Goal: Task Accomplishment & Management: Manage account settings

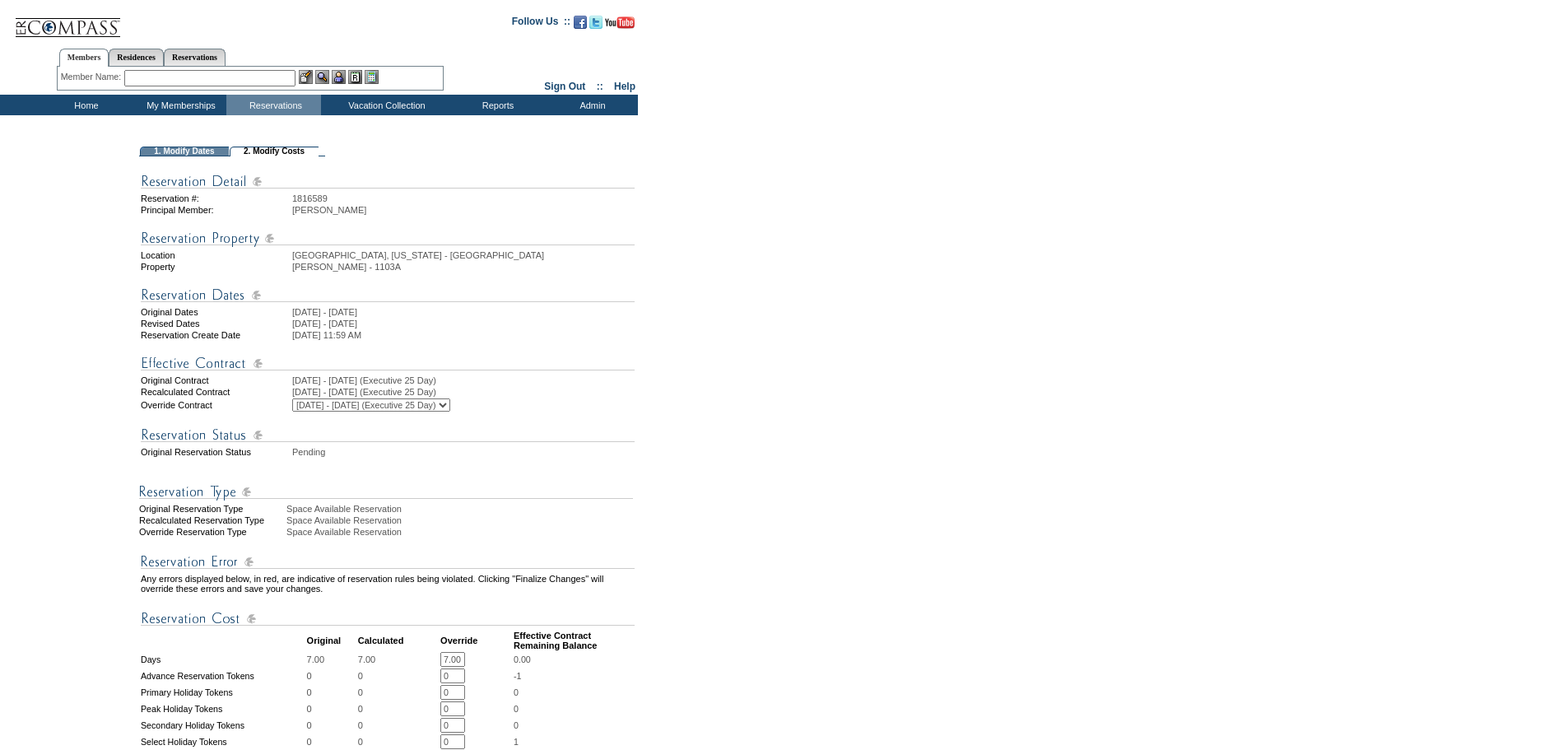
scroll to position [274, 0]
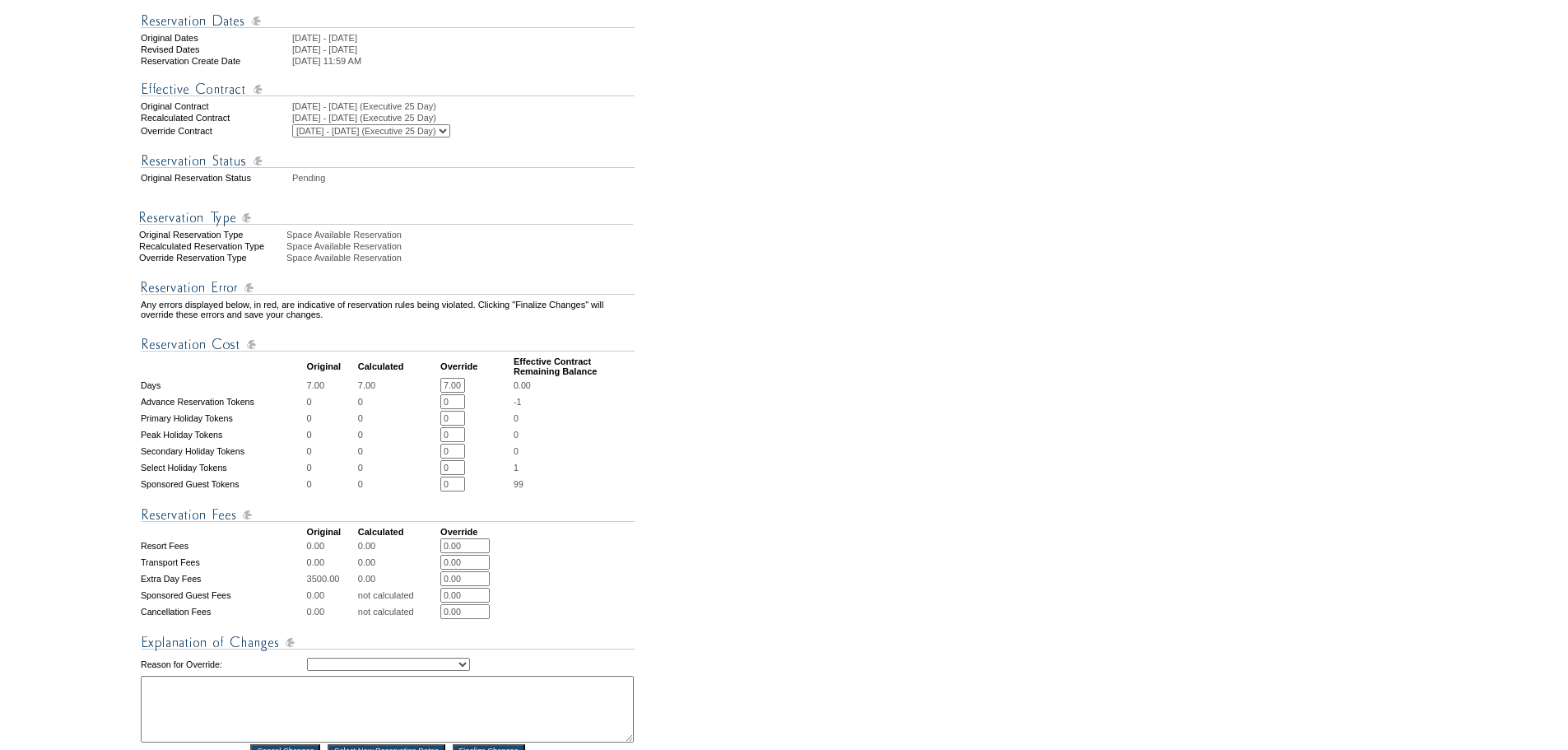
click at [357, 670] on select "Creating Continuous Stay Days Rebooked After Cancellation Editing Occupant Expe…" at bounding box center [388, 664] width 163 height 13
drag, startPoint x: 624, startPoint y: 652, endPoint x: 592, endPoint y: 562, distance: 95.5
click at [624, 619] on td at bounding box center [574, 611] width 121 height 15
click at [463, 489] on table "Any errors displayed below, in red, are indicative of reservation rules being v…" at bounding box center [388, 511] width 497 height 494
click at [462, 475] on input "0" at bounding box center [453, 468] width 25 height 15
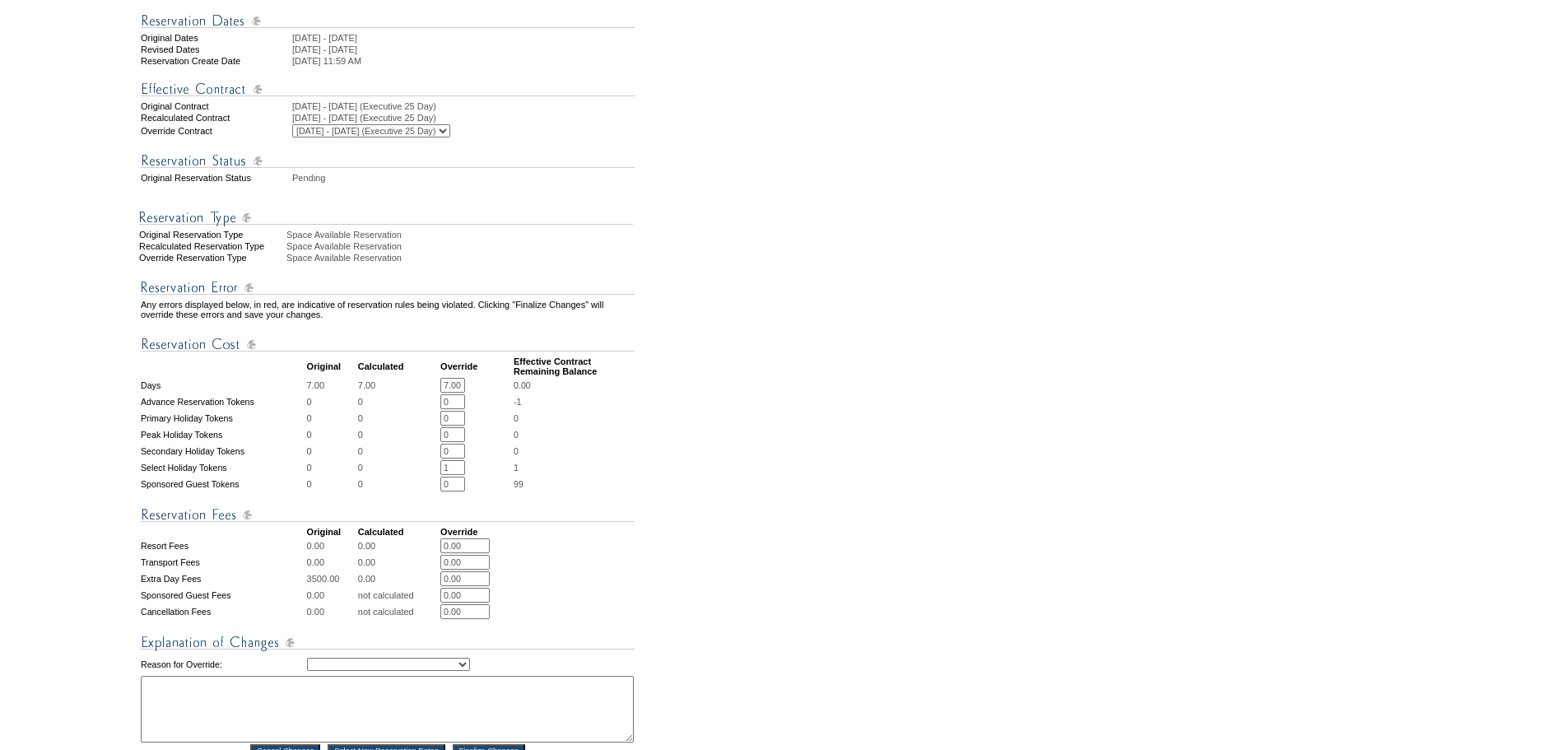
type input "1"
click at [756, 473] on form "Follow Us ::" at bounding box center [781, 353] width 1563 height 1247
click at [464, 409] on input "0" at bounding box center [453, 401] width 25 height 15
click at [633, 492] on td "99" at bounding box center [574, 484] width 121 height 15
click at [611, 409] on td "-1" at bounding box center [574, 401] width 121 height 15
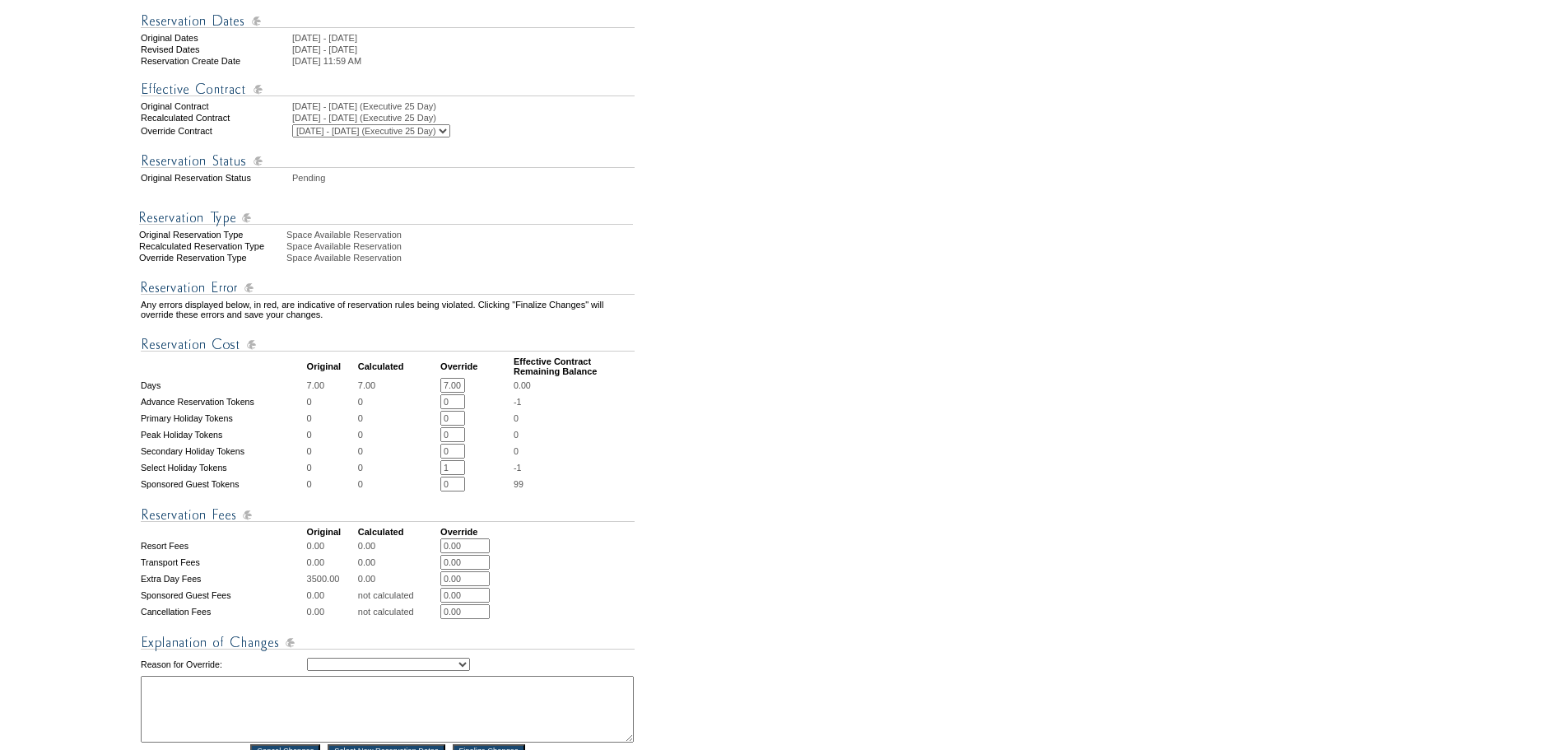
click at [583, 492] on td "99" at bounding box center [574, 484] width 121 height 15
click at [473, 475] on td "1 * *" at bounding box center [476, 468] width 72 height 15
click at [459, 442] on input "0" at bounding box center [453, 434] width 25 height 15
click at [459, 475] on input "1" at bounding box center [453, 468] width 25 height 15
type input "0"
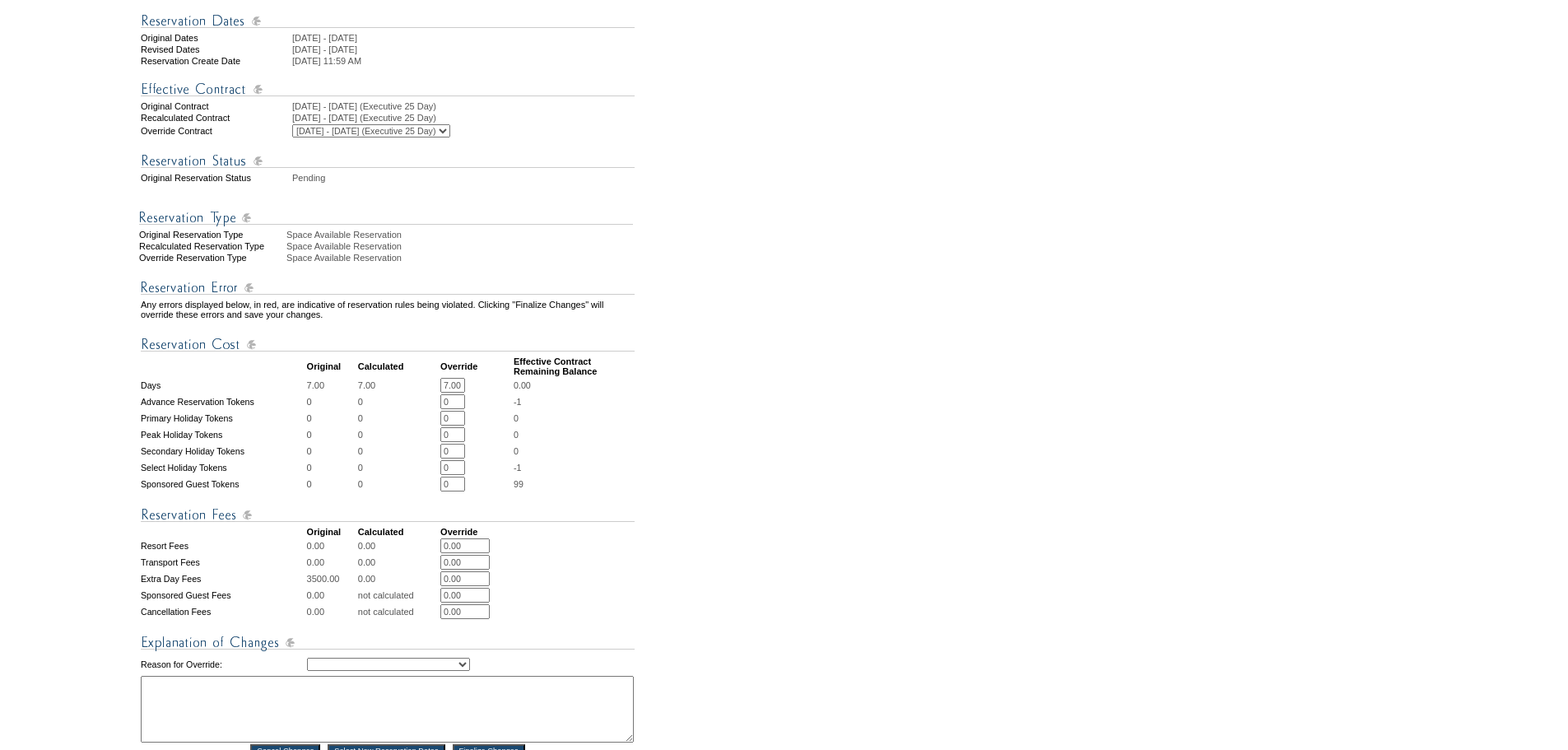
click at [619, 475] on td "-1" at bounding box center [574, 468] width 121 height 15
click at [421, 459] on td "0" at bounding box center [399, 451] width 80 height 15
click at [453, 442] on input "0" at bounding box center [453, 434] width 25 height 15
click at [453, 426] on input "0" at bounding box center [453, 417] width 25 height 15
click at [454, 409] on input "0" at bounding box center [453, 401] width 25 height 15
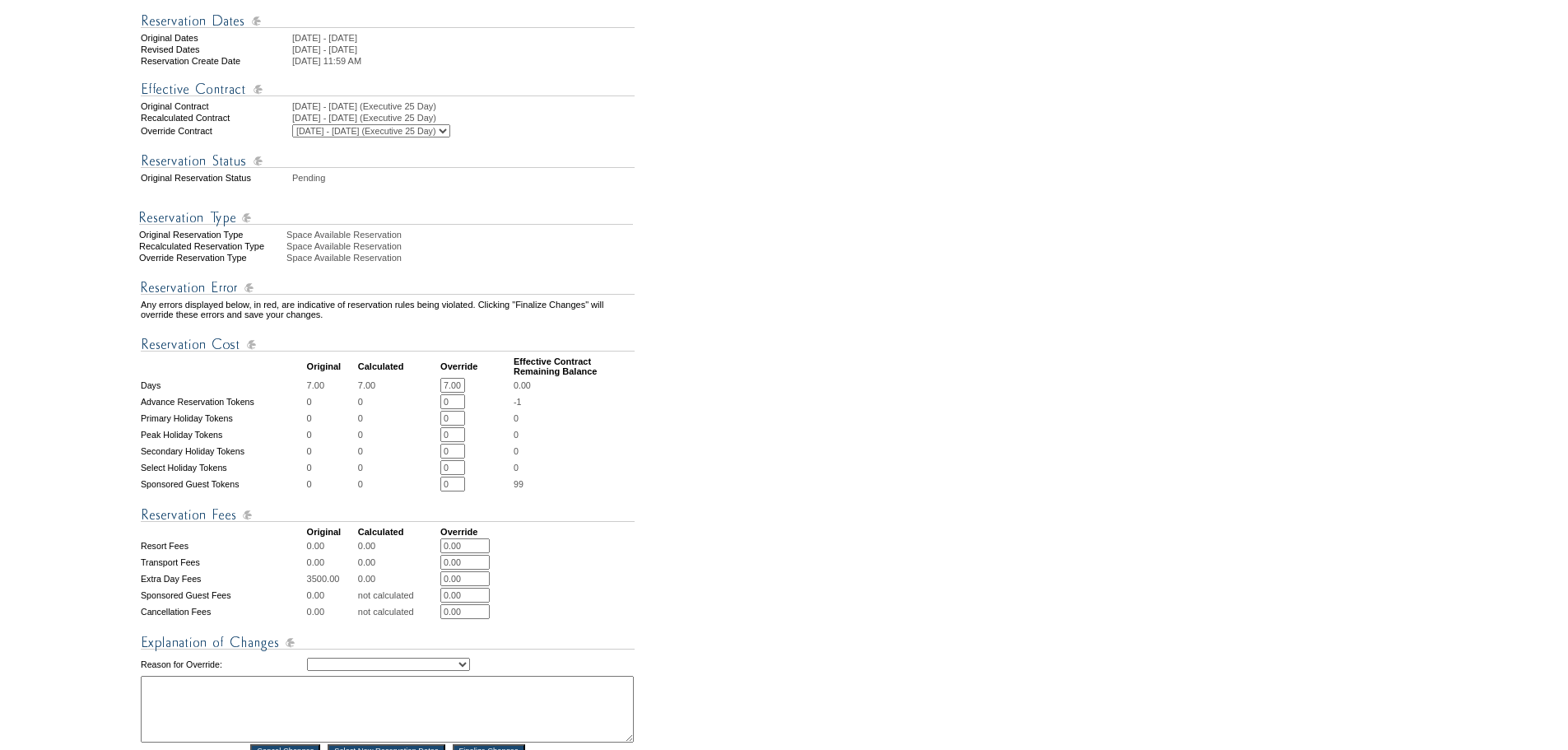
click at [620, 492] on td "99" at bounding box center [574, 484] width 121 height 15
